Goal: Use online tool/utility

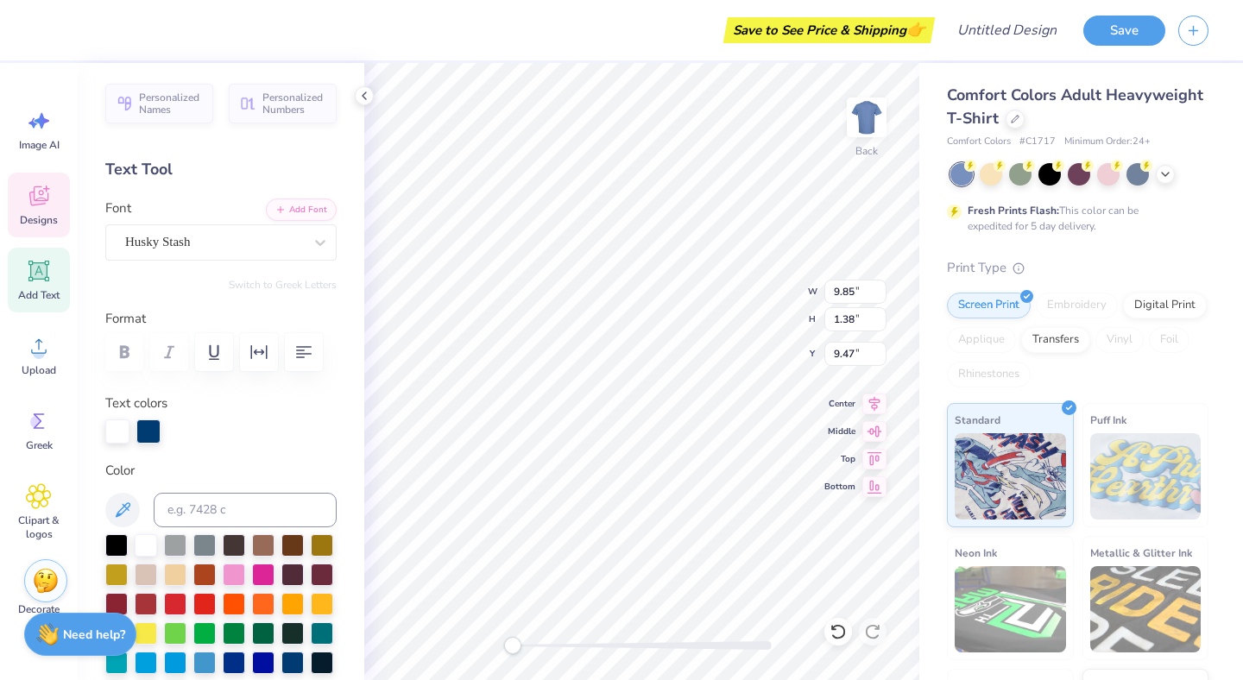
scroll to position [0, 2]
type textarea "LoaVisuals"
type input "2.61"
type input "0.88"
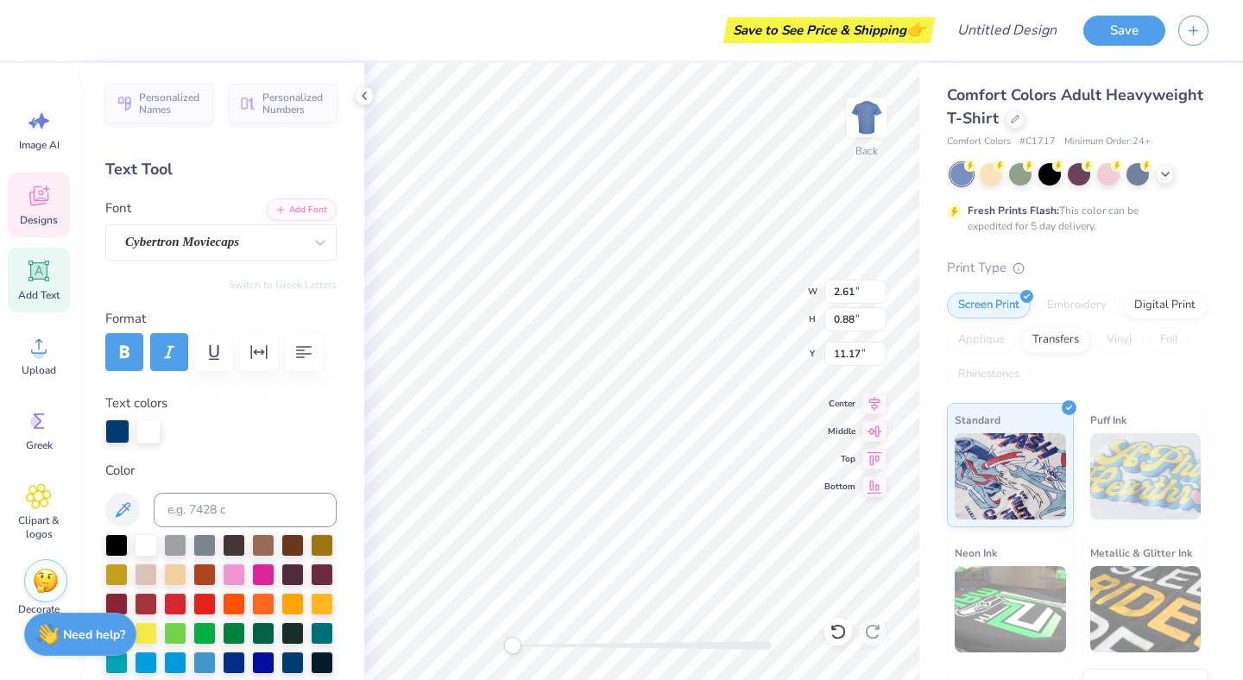
type input "11.17"
type input "11.39"
type input "10.25"
type input "3.00"
click at [1056, 335] on div "Transfers" at bounding box center [1055, 338] width 69 height 26
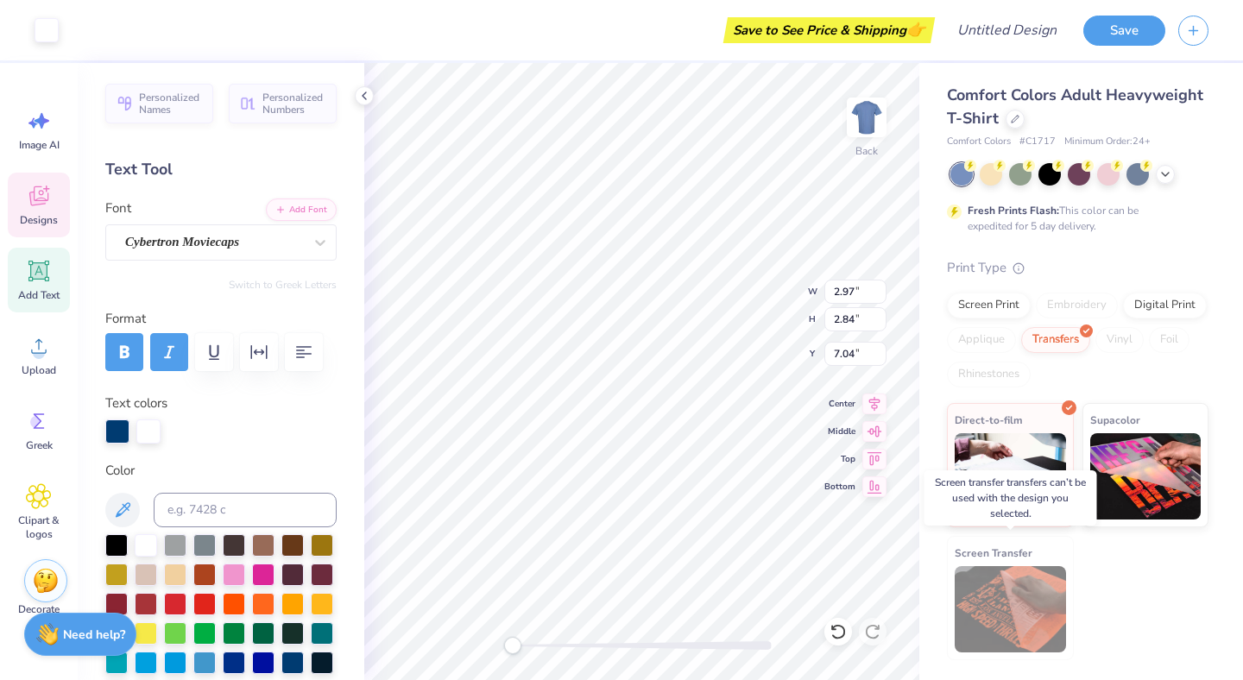
click at [989, 612] on img at bounding box center [1010, 609] width 111 height 86
